Goal: Navigation & Orientation: Find specific page/section

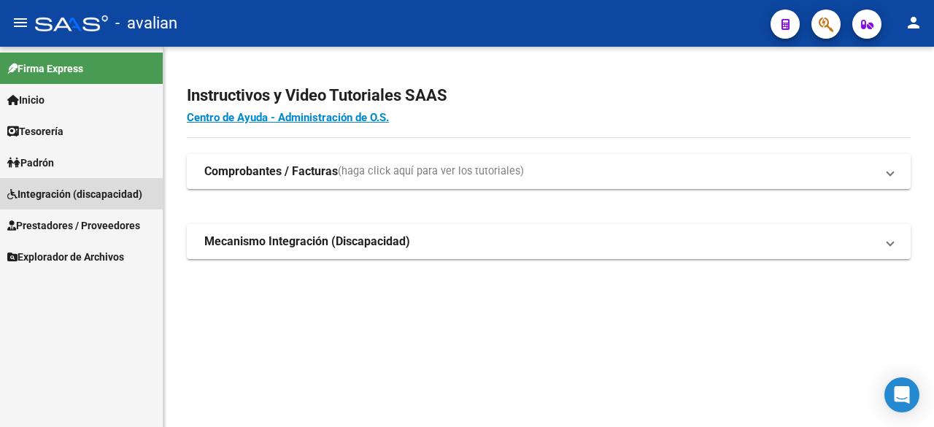
click at [67, 190] on span "Integración (discapacidad)" at bounding box center [74, 194] width 135 height 16
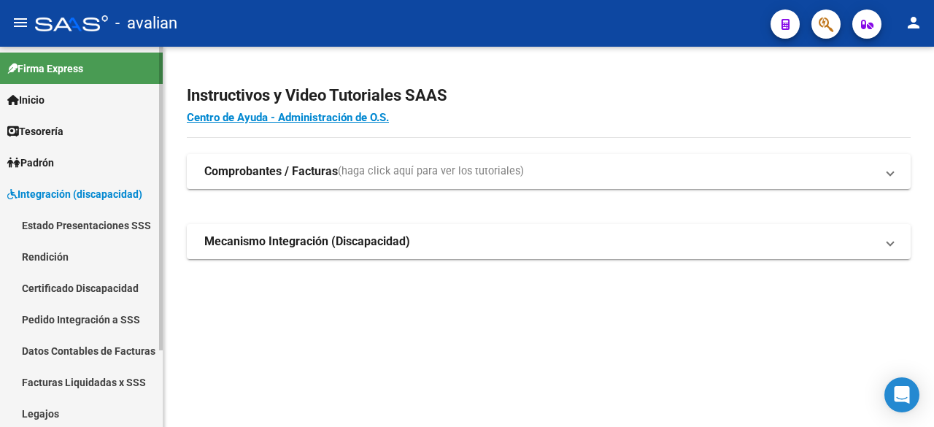
scroll to position [96, 0]
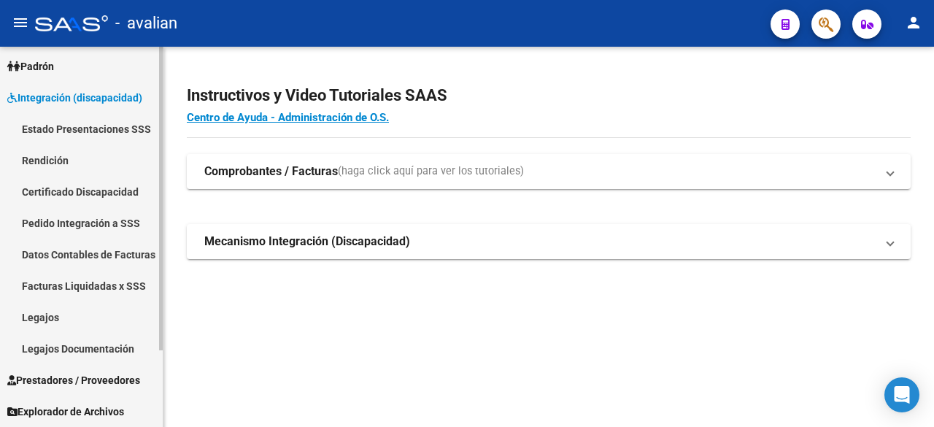
click at [36, 319] on link "Legajos" at bounding box center [81, 316] width 163 height 31
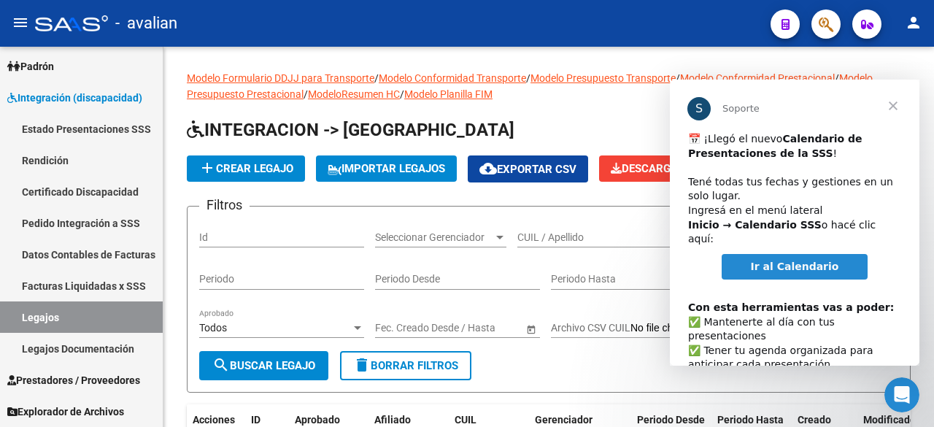
click at [656, 260] on span "Ir al Calendario" at bounding box center [794, 266] width 88 height 12
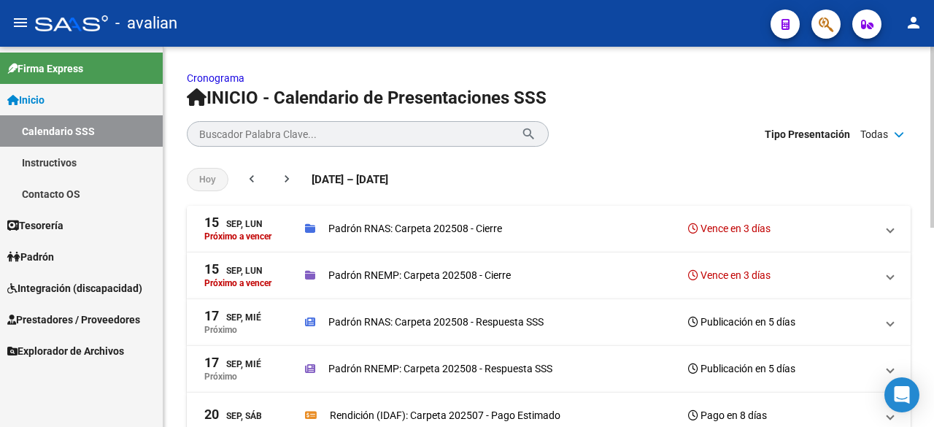
scroll to position [73, 0]
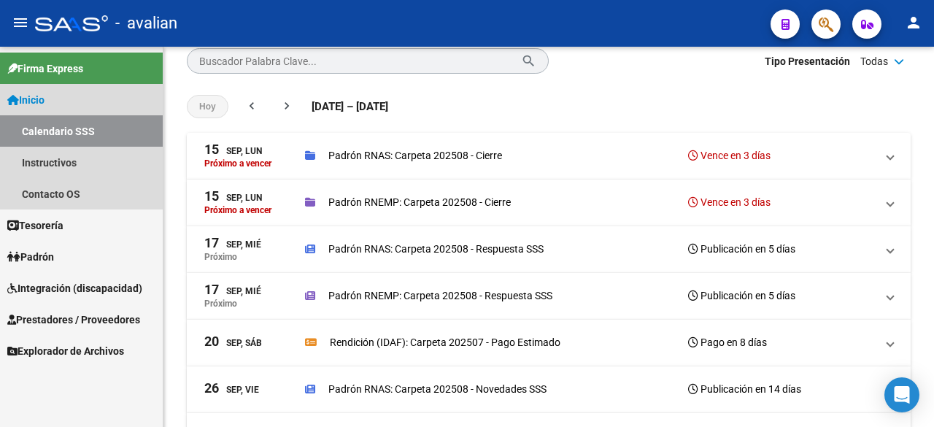
click at [87, 121] on link "Calendario SSS" at bounding box center [81, 130] width 163 height 31
click at [18, 96] on icon at bounding box center [13, 100] width 12 height 10
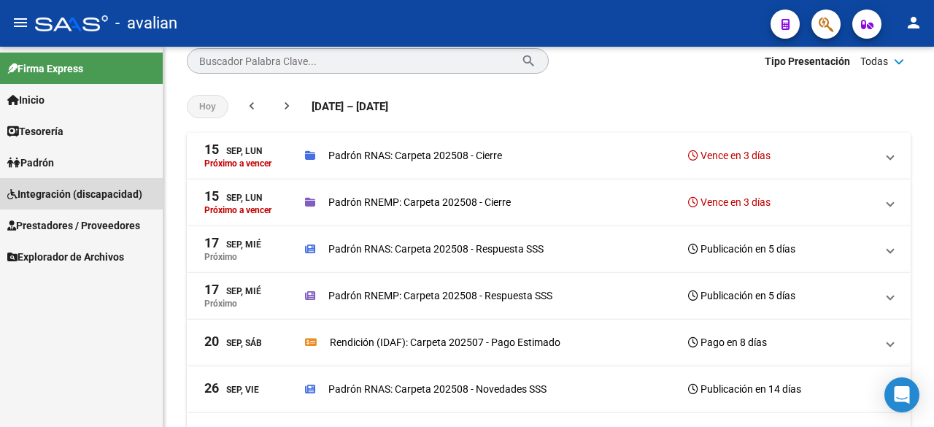
click at [61, 187] on span "Integración (discapacidad)" at bounding box center [74, 194] width 135 height 16
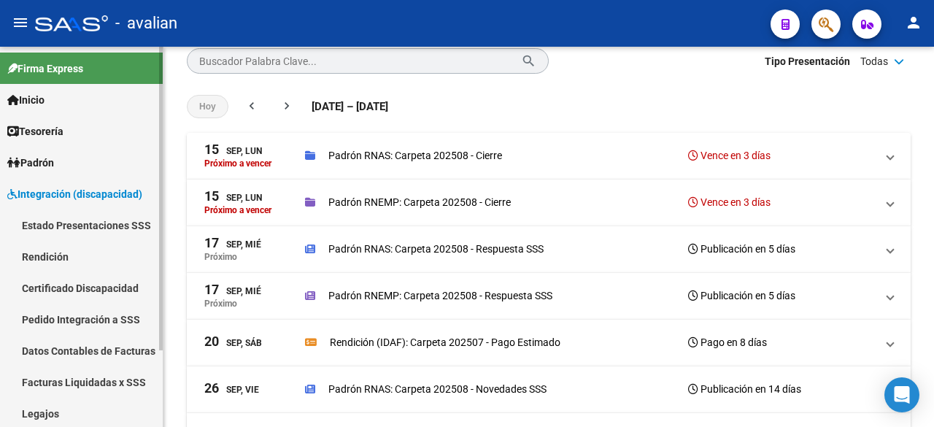
scroll to position [96, 0]
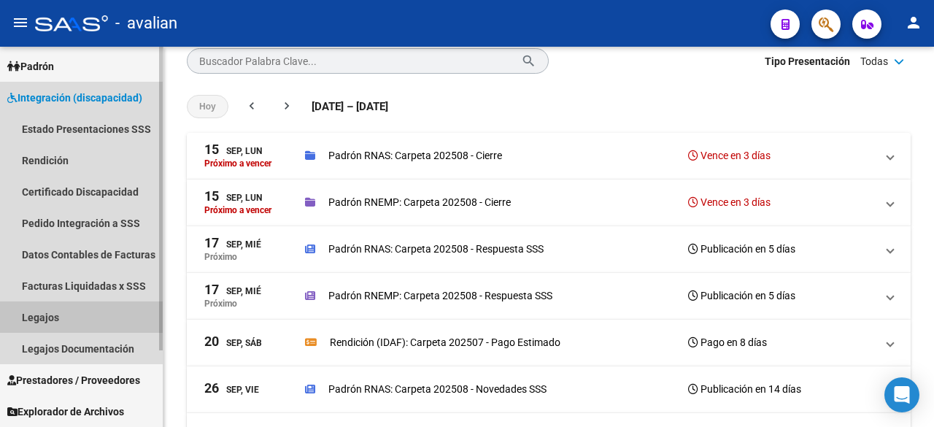
click at [43, 315] on link "Legajos" at bounding box center [81, 316] width 163 height 31
